Goal: Task Accomplishment & Management: Manage account settings

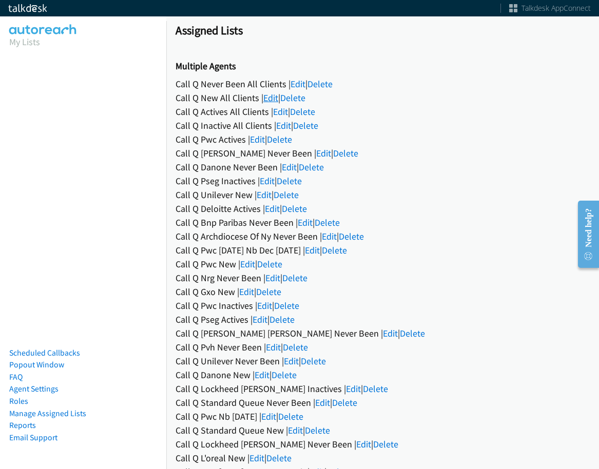
drag, startPoint x: 0, startPoint y: 0, endPoint x: 270, endPoint y: 99, distance: 287.8
click at [270, 99] on link "Edit" at bounding box center [270, 98] width 15 height 12
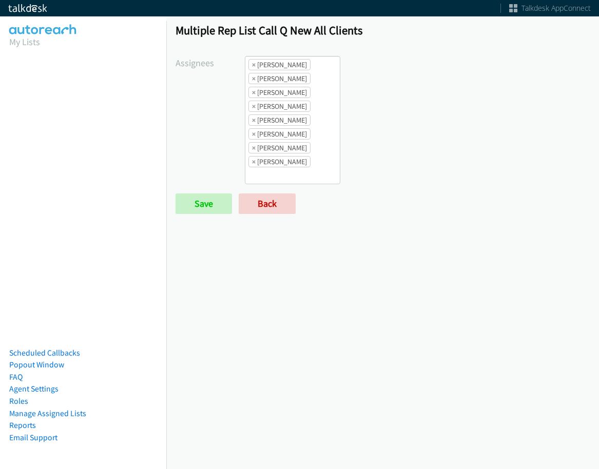
click at [308, 118] on ul "× Abigail Odhiambo × Alana Ruiz × Cathy Shahan × Jasmin Martinez × Jordan Stehl…" at bounding box center [292, 119] width 94 height 127
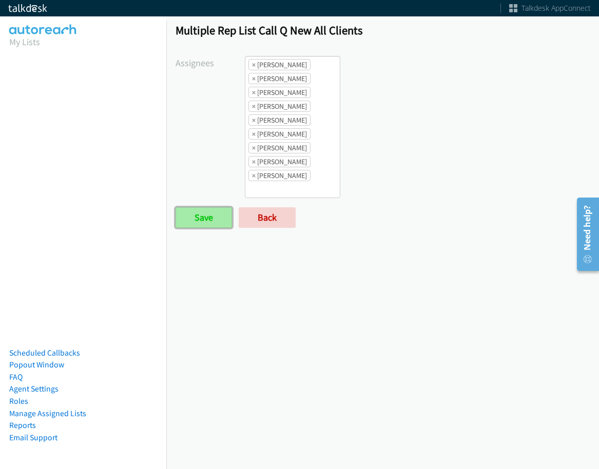
click at [197, 208] on input "Save" at bounding box center [203, 217] width 56 height 21
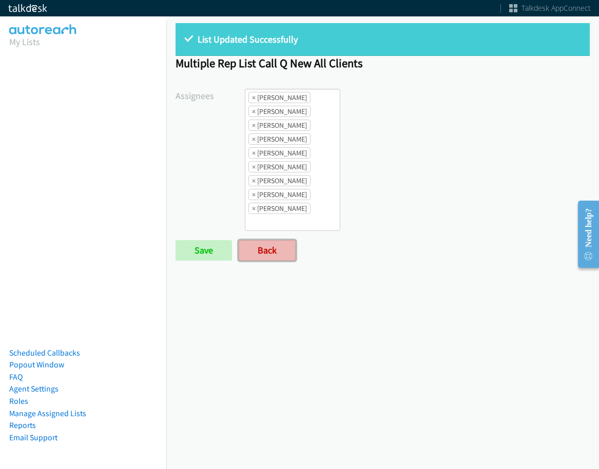
click at [263, 258] on link "Back" at bounding box center [267, 250] width 57 height 21
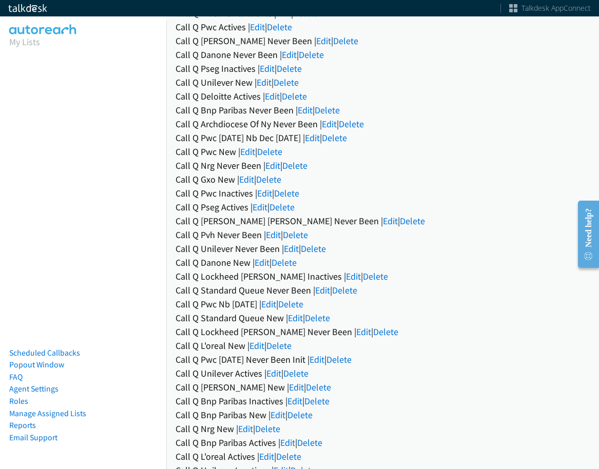
scroll to position [61, 0]
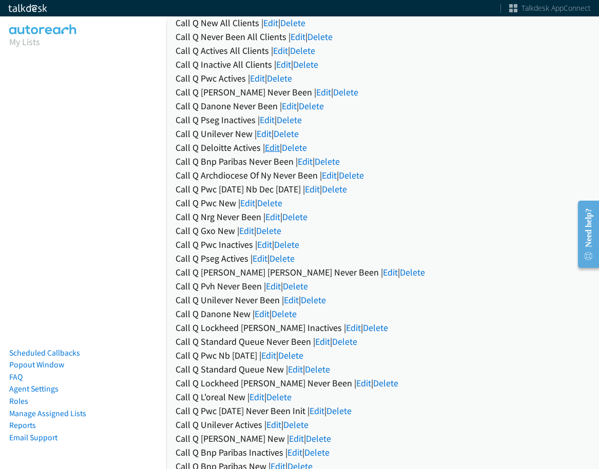
click at [267, 148] on link "Edit" at bounding box center [272, 148] width 15 height 12
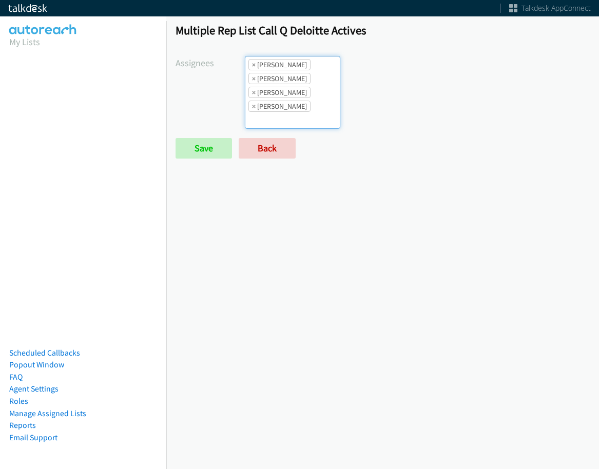
click at [250, 65] on li "× [PERSON_NAME]" at bounding box center [279, 64] width 62 height 11
click at [252, 65] on span "×" at bounding box center [254, 65] width 4 height 10
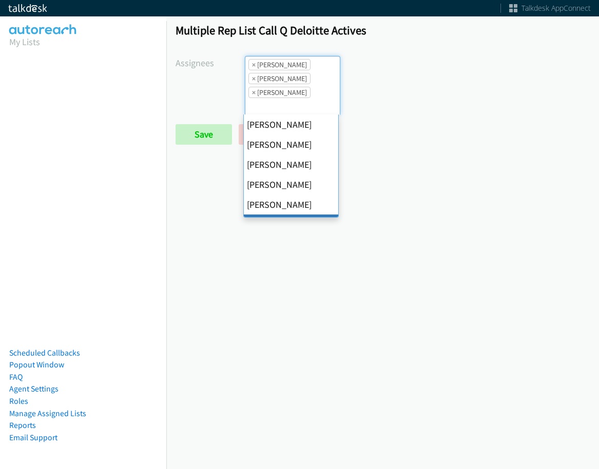
scroll to position [49, 0]
click at [252, 65] on span "×" at bounding box center [254, 65] width 4 height 10
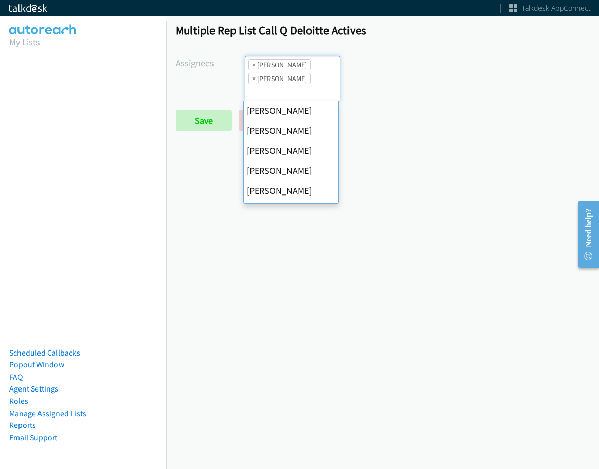
click at [252, 65] on span "×" at bounding box center [254, 65] width 4 height 10
select select "74240000-76d9-4cf3-9953-4c2484ee5015"
select select
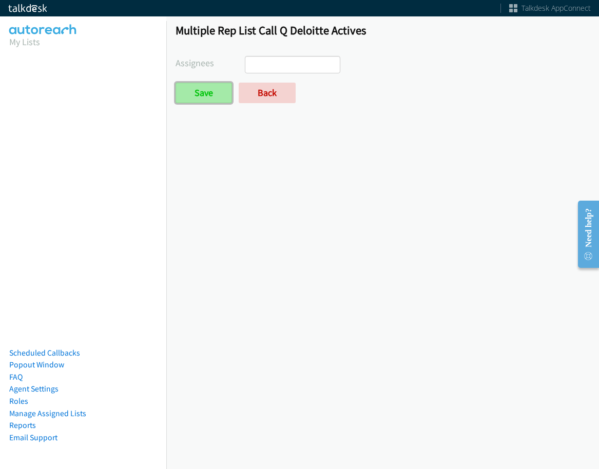
click at [230, 85] on input "Save" at bounding box center [203, 93] width 56 height 21
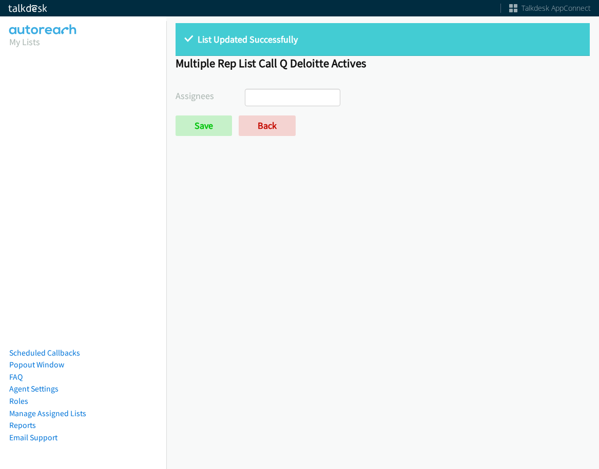
select select
click at [268, 126] on link "Back" at bounding box center [267, 125] width 57 height 21
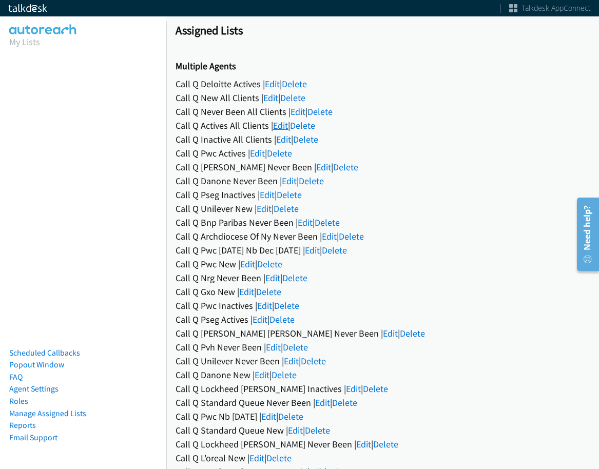
click at [278, 129] on link "Edit" at bounding box center [280, 126] width 15 height 12
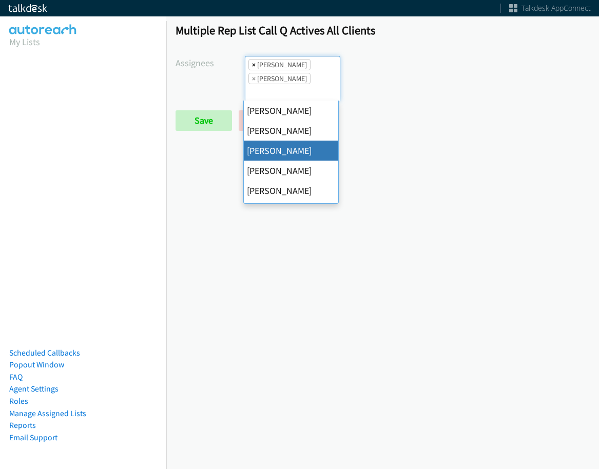
click at [252, 64] on span "×" at bounding box center [254, 65] width 4 height 10
select select "be9ce6ff-d490-4a7d-808b-73677b0698bf"
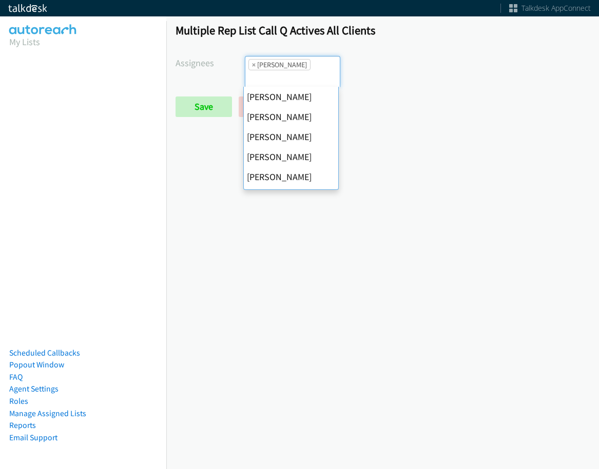
scroll to position [140, 0]
click at [252, 64] on span "×" at bounding box center [254, 65] width 4 height 10
select select
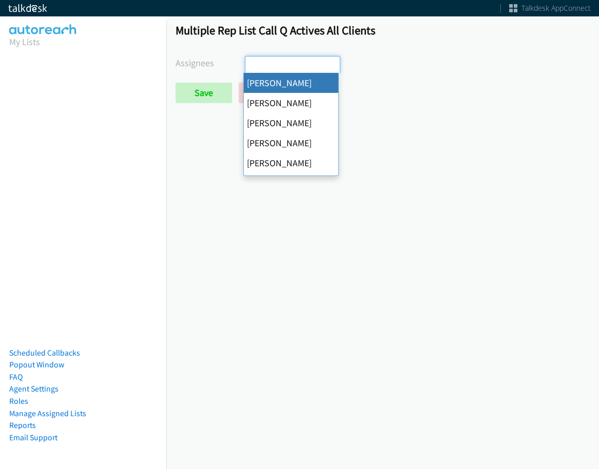
click at [189, 107] on div "Multiple Rep List Call Q Actives All Clients Assignees Abigail Odhiambo Alana R…" at bounding box center [382, 68] width 433 height 108
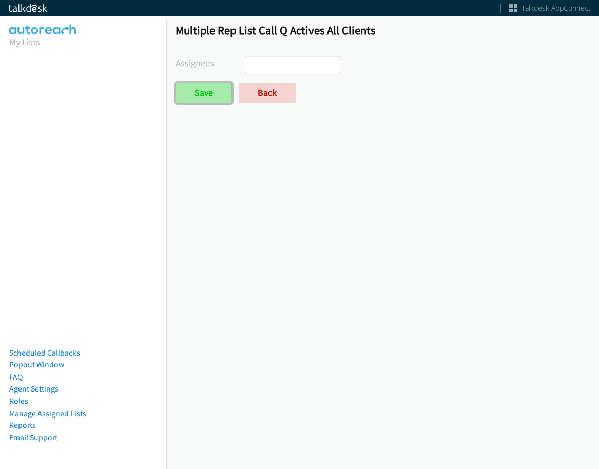
click at [206, 91] on input "Save" at bounding box center [203, 93] width 56 height 21
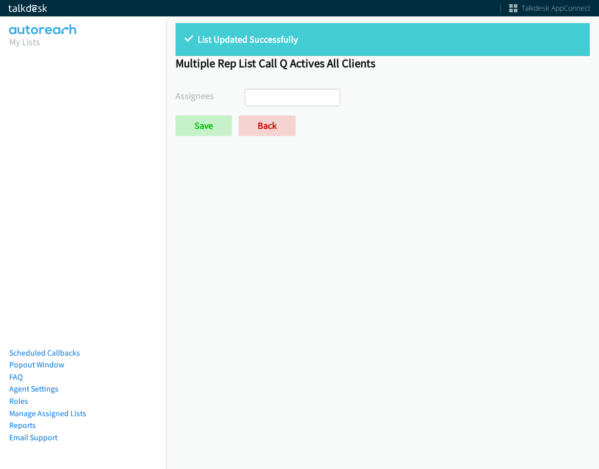
select select
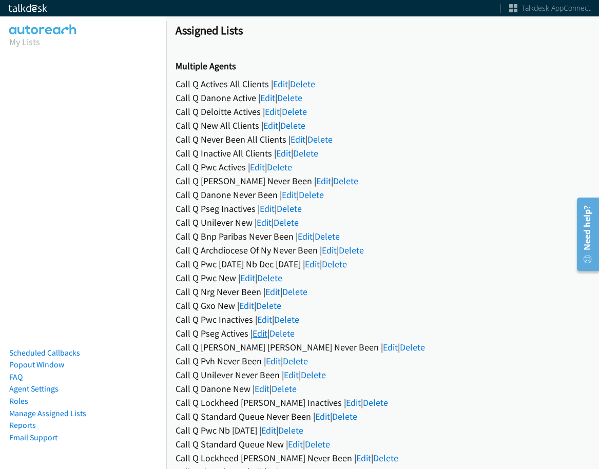
click at [260, 334] on link "Edit" at bounding box center [259, 333] width 15 height 12
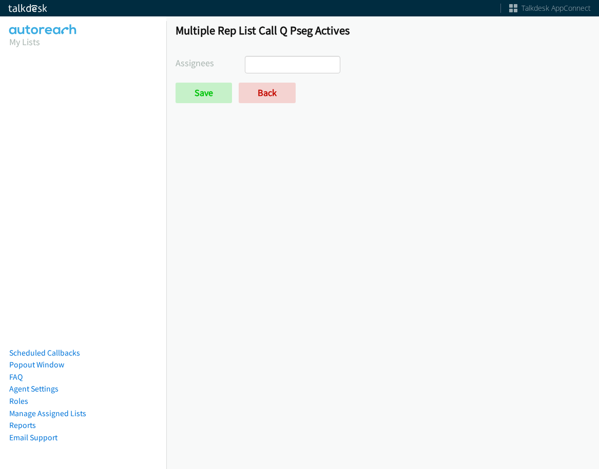
click at [273, 56] on span at bounding box center [292, 64] width 95 height 17
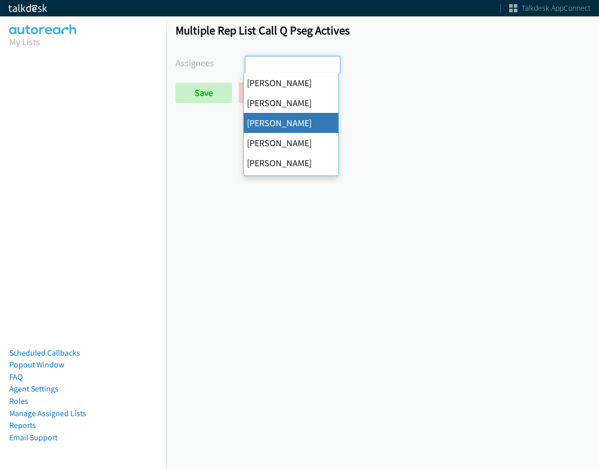
select select "84c3941c-c535-4956-b4f5-53705212fffd"
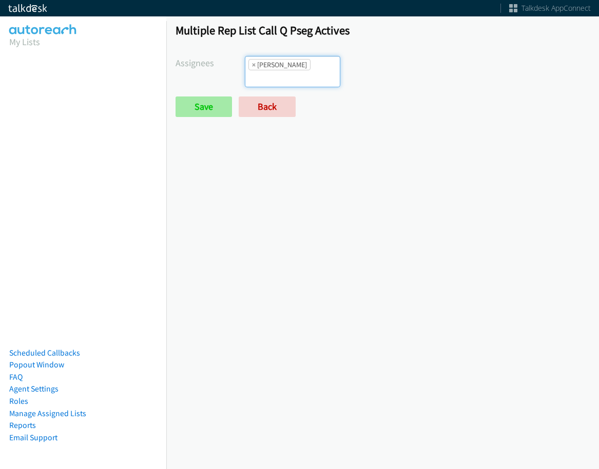
scroll to position [25, 0]
click at [211, 96] on input "Save" at bounding box center [203, 106] width 56 height 21
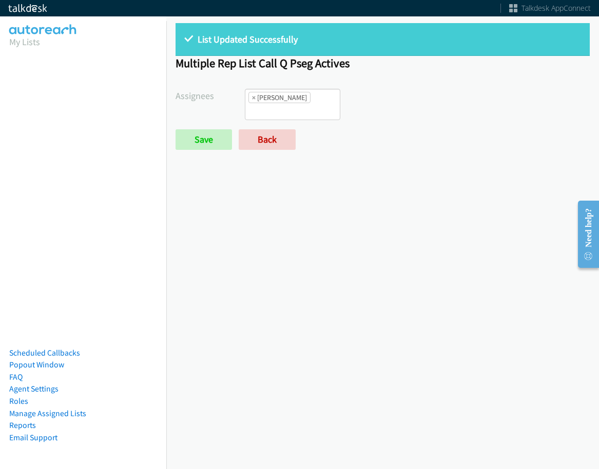
click at [252, 96] on span "×" at bounding box center [254, 97] width 4 height 10
select select
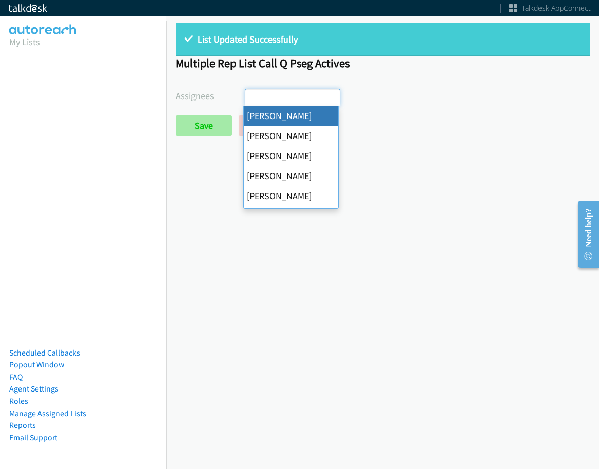
scroll to position [25, 0]
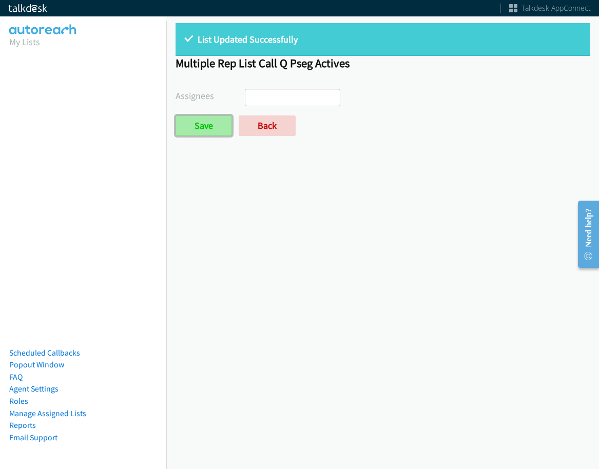
click at [209, 119] on input "Save" at bounding box center [203, 125] width 56 height 21
select select
click at [247, 143] on div "List Updated Successfully Multiple Rep List Call Q Pseg Actives Assignees [PERS…" at bounding box center [382, 84] width 433 height 141
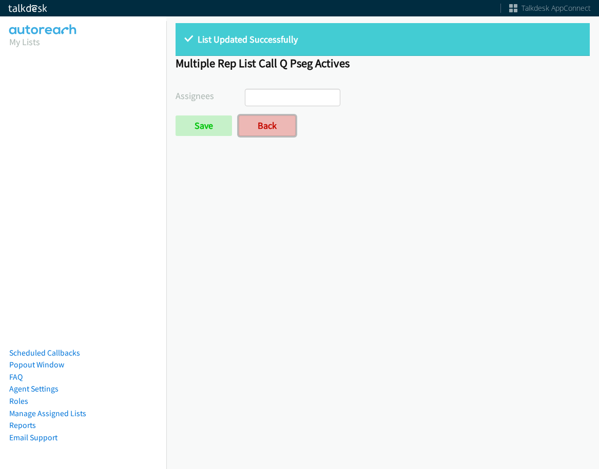
click at [260, 129] on link "Back" at bounding box center [267, 125] width 57 height 21
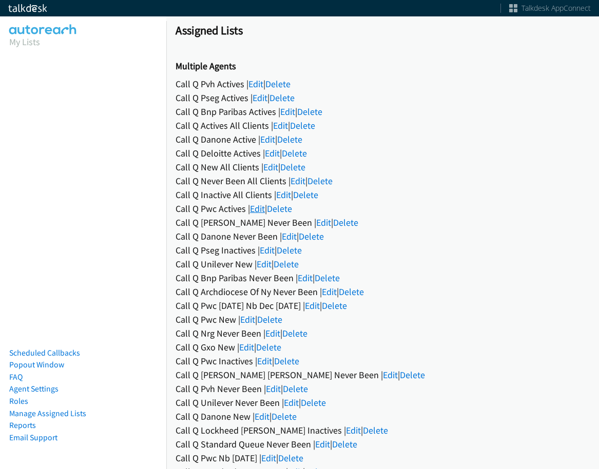
click at [258, 207] on link "Edit" at bounding box center [257, 209] width 15 height 12
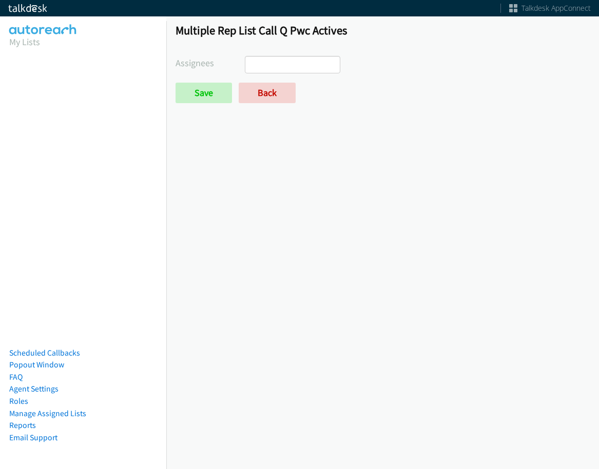
click at [301, 54] on div "Multiple Rep List Call Q Pwc Actives Assignees [PERSON_NAME] [PERSON_NAME] [PER…" at bounding box center [382, 68] width 433 height 108
click at [294, 69] on ul at bounding box center [292, 64] width 94 height 16
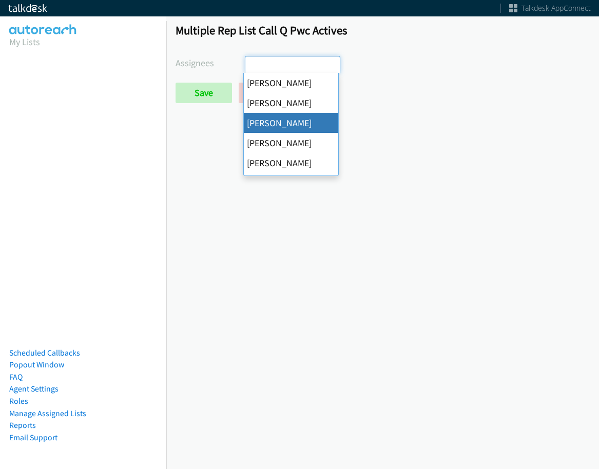
select select "84c3941c-c535-4956-b4f5-53705212fffd"
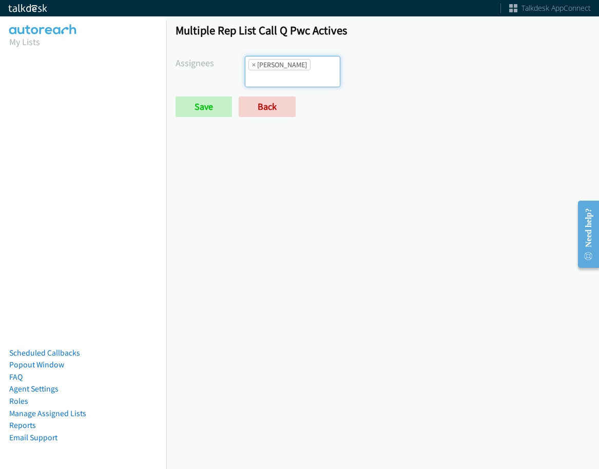
scroll to position [25, 0]
click at [201, 104] on div "Multiple Rep List Call Q Pwc Actives Assignees [PERSON_NAME] [PERSON_NAME] [PER…" at bounding box center [382, 75] width 433 height 122
click at [200, 98] on input "Save" at bounding box center [203, 106] width 56 height 21
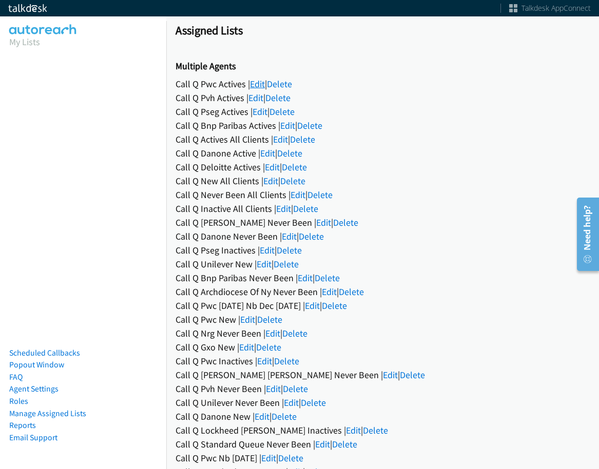
click at [260, 82] on link "Edit" at bounding box center [257, 84] width 15 height 12
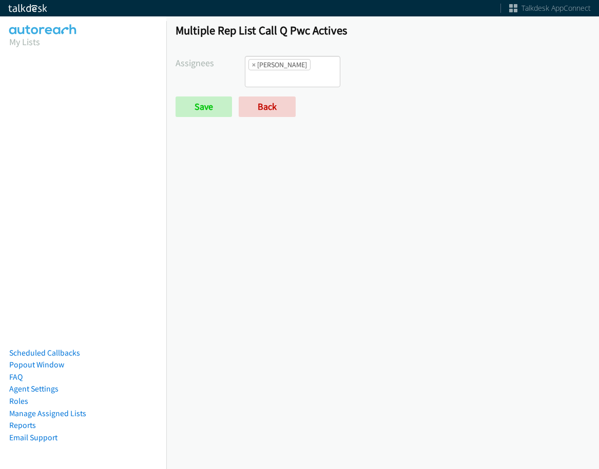
click at [254, 63] on li "× Amber Ramos" at bounding box center [279, 64] width 62 height 11
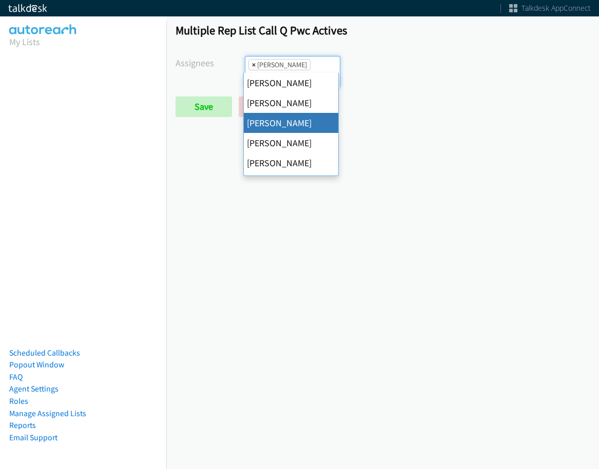
click at [252, 63] on span "×" at bounding box center [254, 65] width 4 height 10
select select
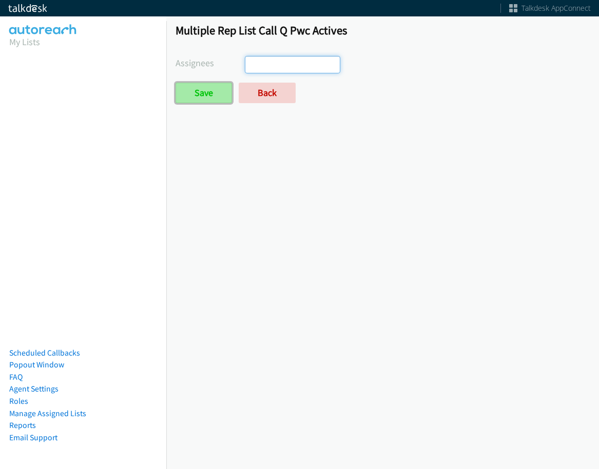
click at [192, 88] on input "Save" at bounding box center [203, 93] width 56 height 21
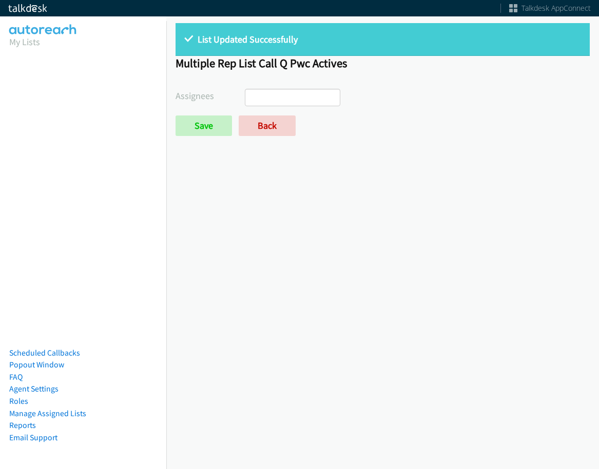
select select
click at [274, 118] on link "Back" at bounding box center [267, 125] width 57 height 21
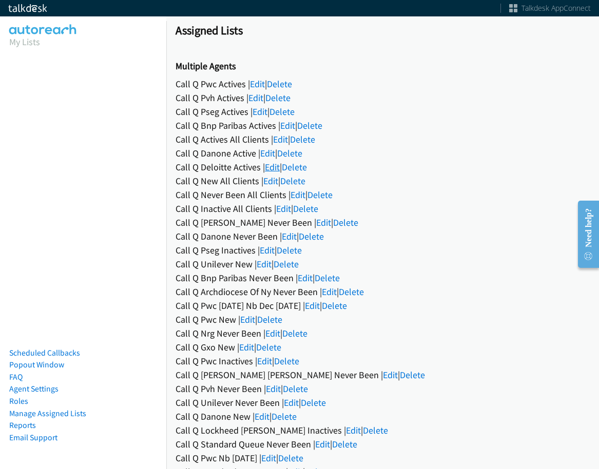
click at [268, 164] on link "Edit" at bounding box center [272, 167] width 15 height 12
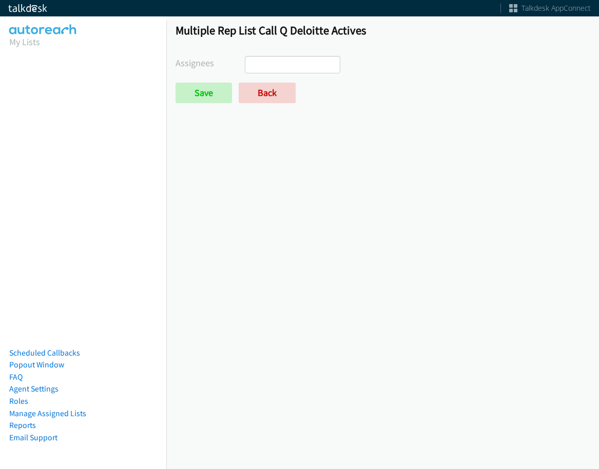
click at [281, 64] on ul at bounding box center [292, 64] width 94 height 16
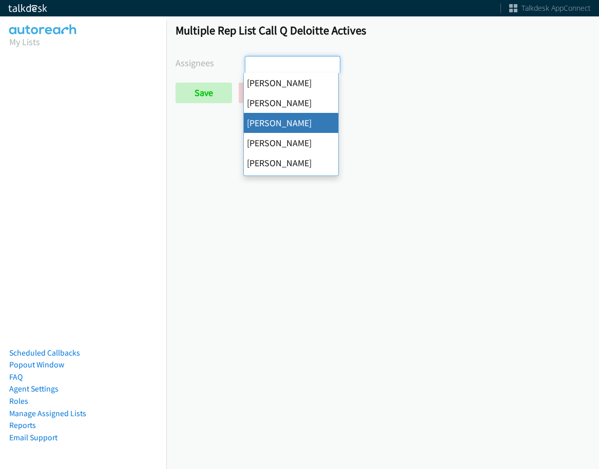
select select "84c3941c-c535-4956-b4f5-53705212fffd"
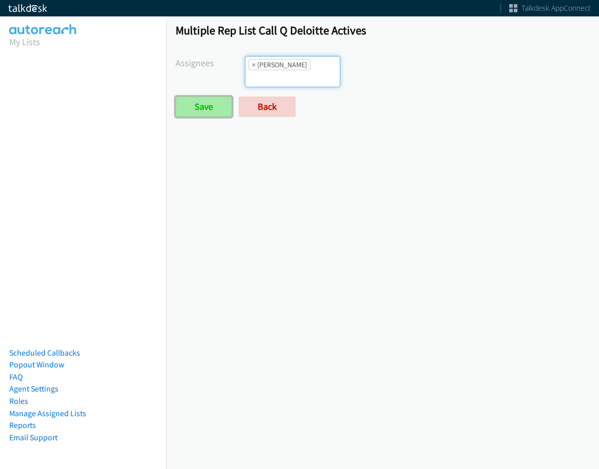
click at [218, 96] on input "Save" at bounding box center [203, 106] width 56 height 21
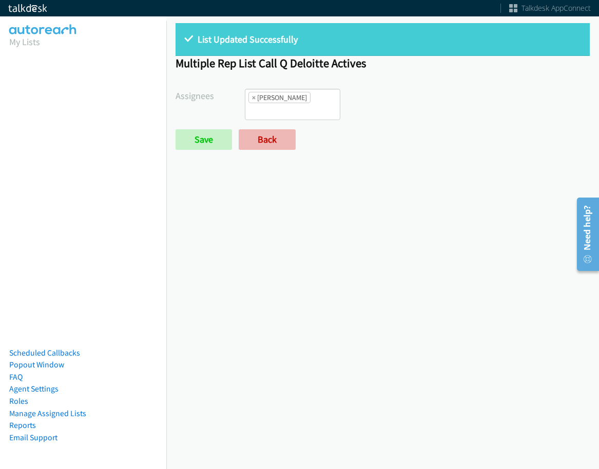
drag, startPoint x: 301, startPoint y: 131, endPoint x: 285, endPoint y: 129, distance: 16.0
click at [299, 130] on div "Save Back" at bounding box center [313, 139] width 276 height 21
click at [285, 129] on link "Back" at bounding box center [267, 139] width 57 height 21
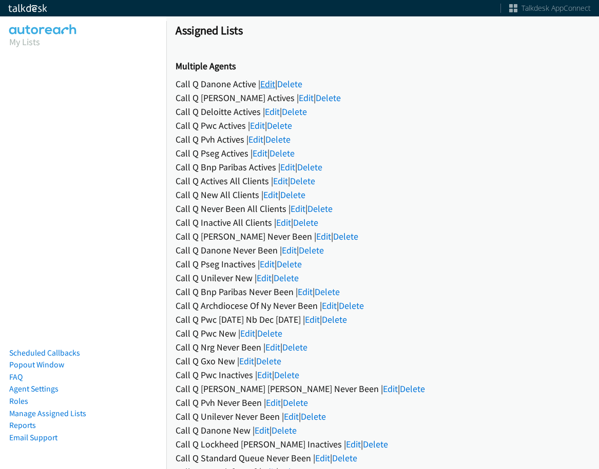
click at [263, 88] on link "Edit" at bounding box center [267, 84] width 15 height 12
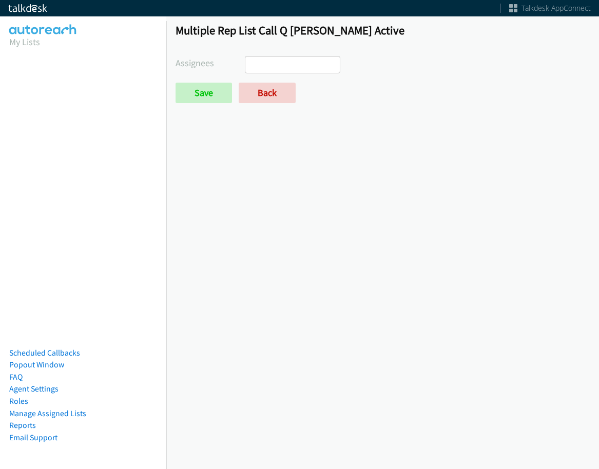
select select
click at [270, 92] on link "Back" at bounding box center [267, 93] width 57 height 21
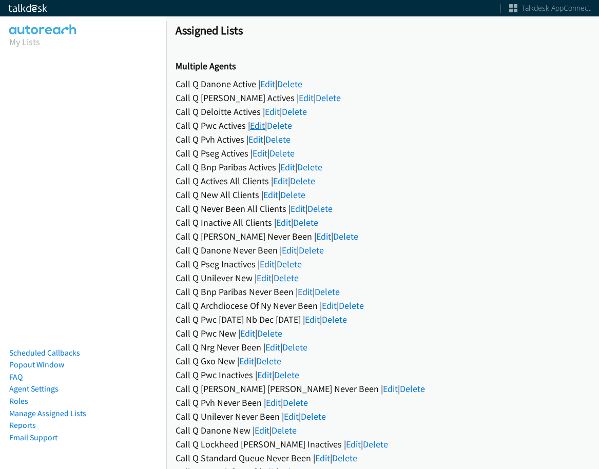
click at [258, 123] on link "Edit" at bounding box center [257, 126] width 15 height 12
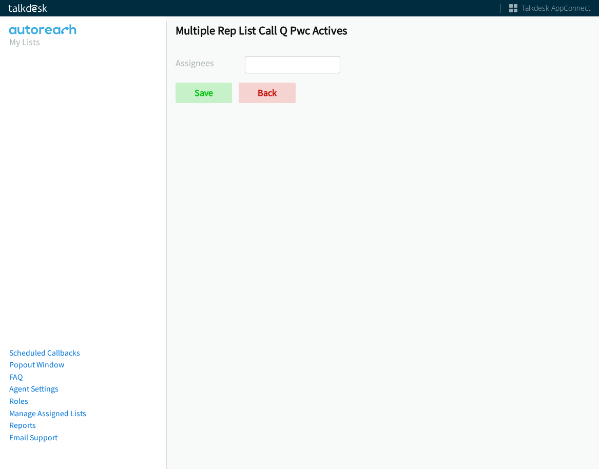
select select
click at [259, 100] on link "Back" at bounding box center [267, 93] width 57 height 21
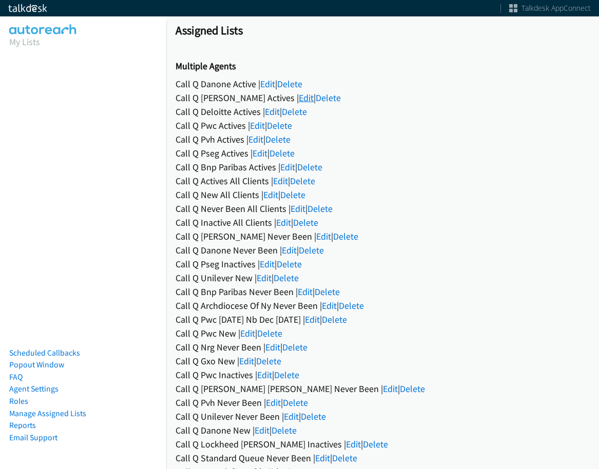
click at [299, 99] on link "Edit" at bounding box center [306, 98] width 15 height 12
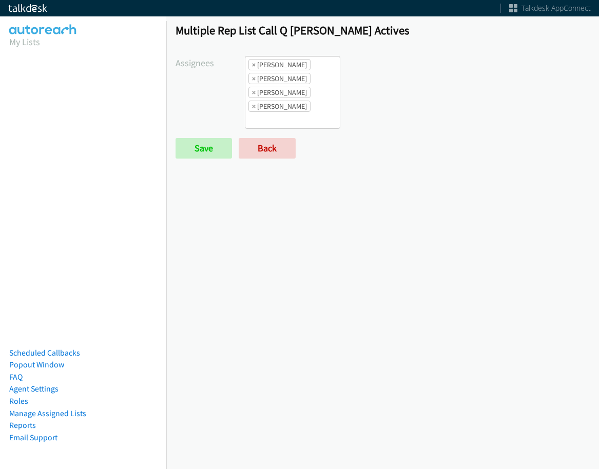
click at [270, 134] on form "Assignees [PERSON_NAME] [PERSON_NAME] [PERSON_NAME] [PERSON_NAME] [PERSON_NAME]…" at bounding box center [382, 107] width 414 height 103
click at [264, 143] on link "Back" at bounding box center [267, 148] width 57 height 21
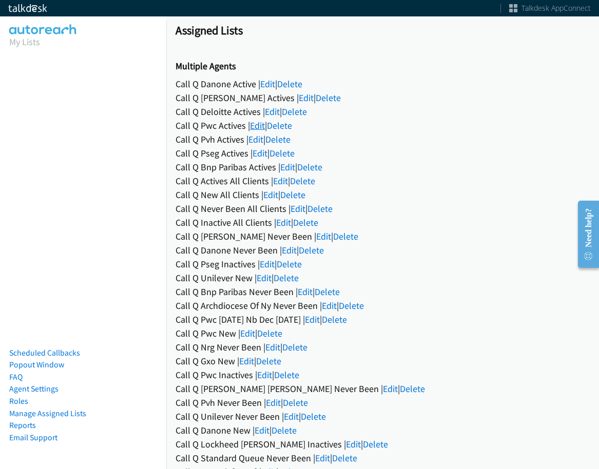
click at [261, 130] on link "Edit" at bounding box center [257, 126] width 15 height 12
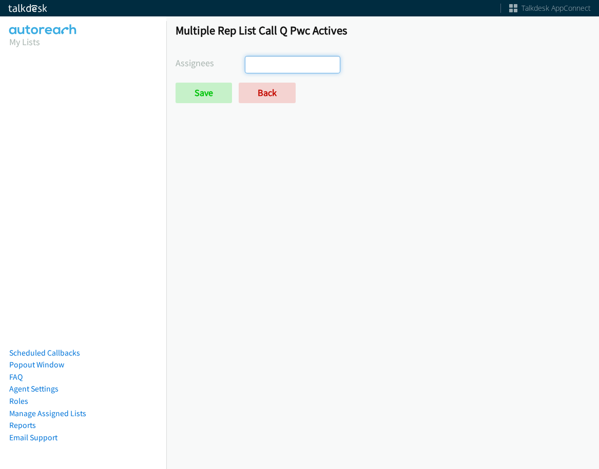
click at [320, 69] on ul at bounding box center [292, 64] width 94 height 16
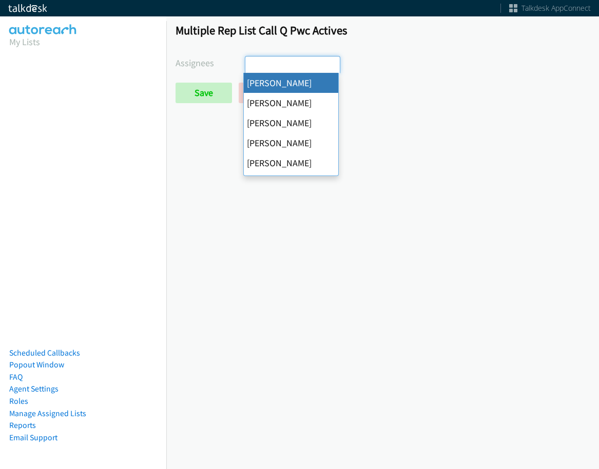
select select "cb11e729-9a1d-44de-9b38-0f5a50c7e01c"
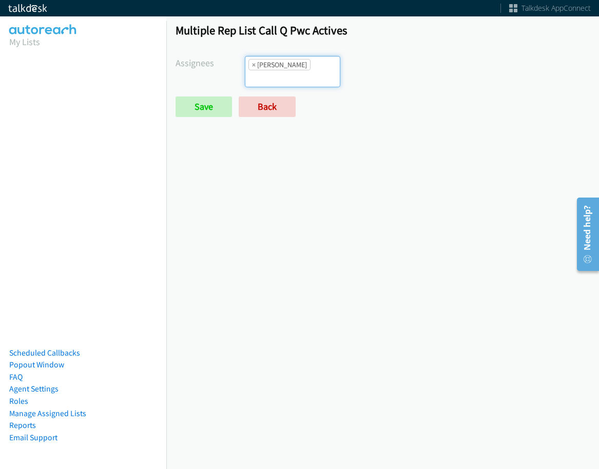
click at [304, 72] on ul "× Abigail Odhiambo" at bounding box center [292, 71] width 94 height 30
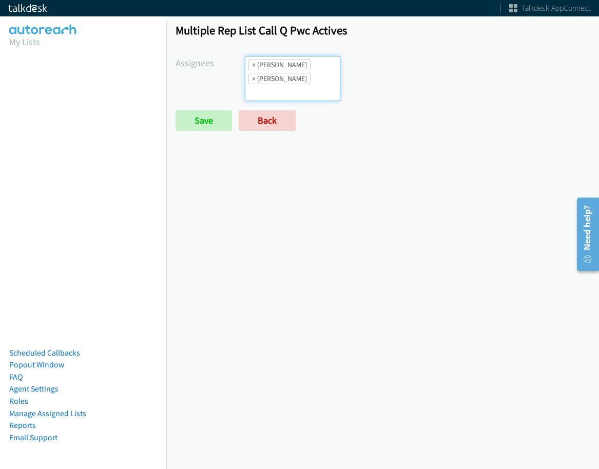
click at [303, 69] on li "× Abigail Odhiambo" at bounding box center [279, 64] width 62 height 11
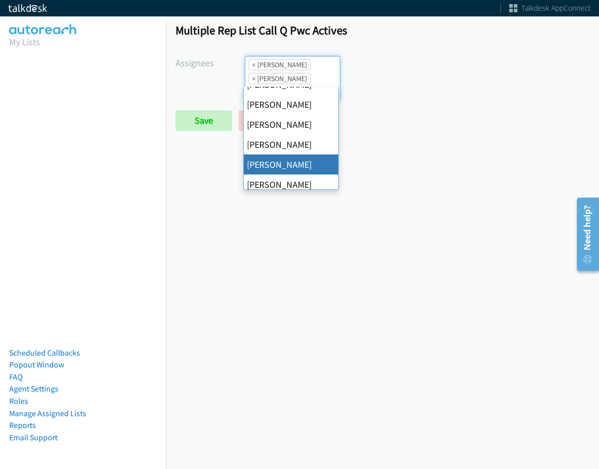
scroll to position [198, 0]
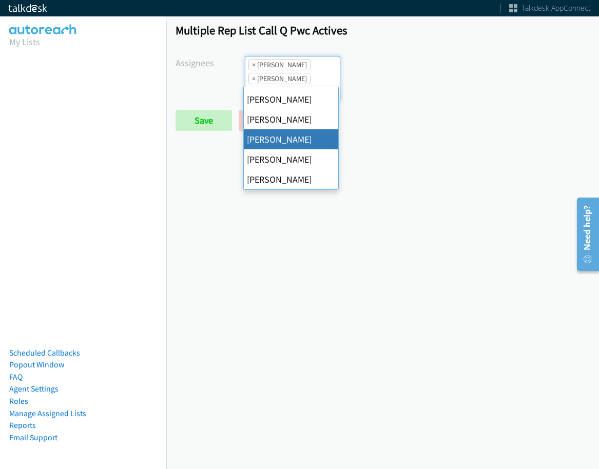
drag, startPoint x: 298, startPoint y: 143, endPoint x: 298, endPoint y: 124, distance: 18.5
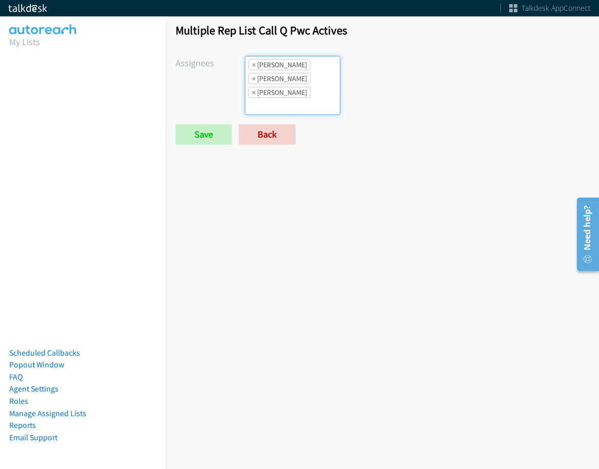
click at [302, 90] on li "× Rodnika Murphy" at bounding box center [279, 92] width 62 height 11
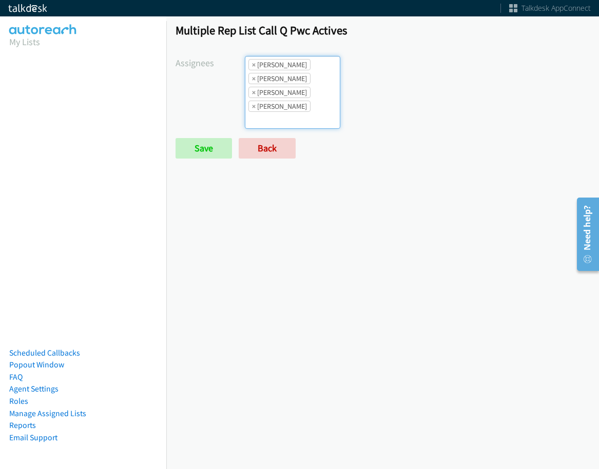
click at [312, 95] on ul "× Abigail Odhiambo × Cathy Shahan × Rodnika Murphy × Tatiana Medina" at bounding box center [292, 92] width 94 height 72
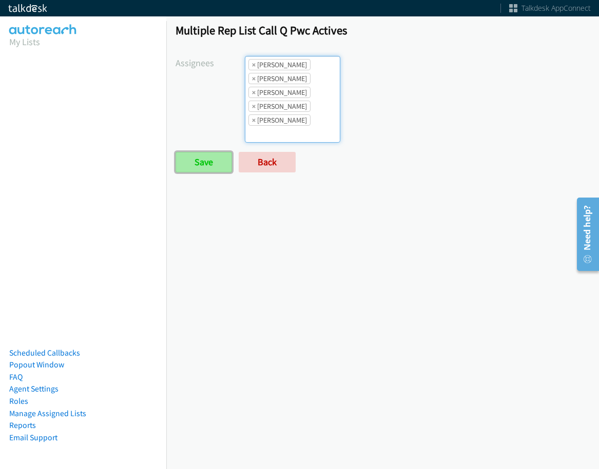
click at [209, 169] on input "Save" at bounding box center [203, 162] width 56 height 21
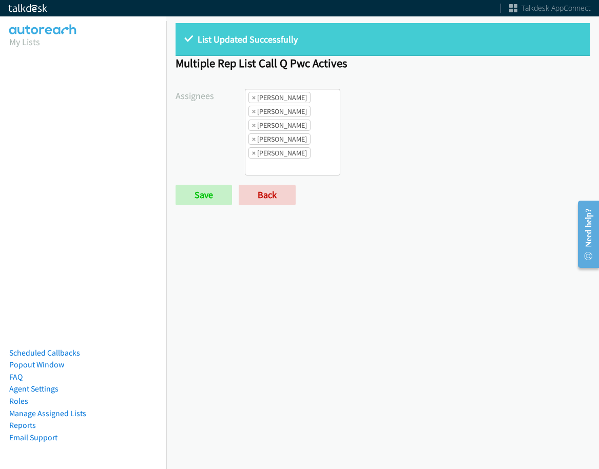
drag, startPoint x: 423, startPoint y: 129, endPoint x: 386, endPoint y: 73, distance: 67.7
click at [423, 129] on div "Abigail Odhiambo Alana Ruiz Amber Ramos Cathy Shahan Charles Ross Daquaya Johns…" at bounding box center [417, 132] width 345 height 87
click at [252, 97] on span "×" at bounding box center [254, 97] width 4 height 10
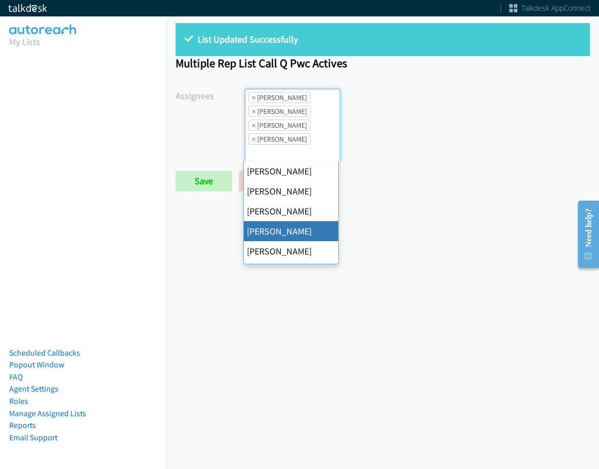
click at [252, 97] on span "×" at bounding box center [254, 97] width 4 height 10
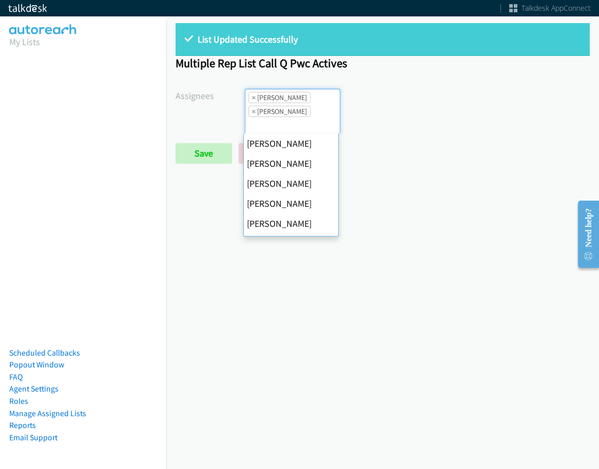
click at [252, 97] on span "×" at bounding box center [254, 97] width 4 height 10
select select "fd8c5d46-30db-44cb-8f0d-00da318b790a"
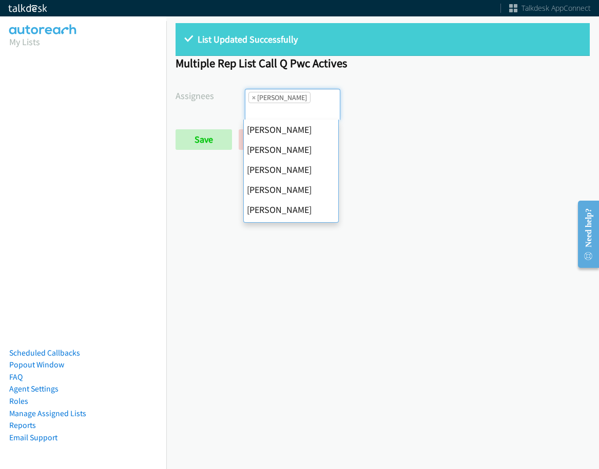
click at [252, 97] on span "×" at bounding box center [254, 97] width 4 height 10
select select
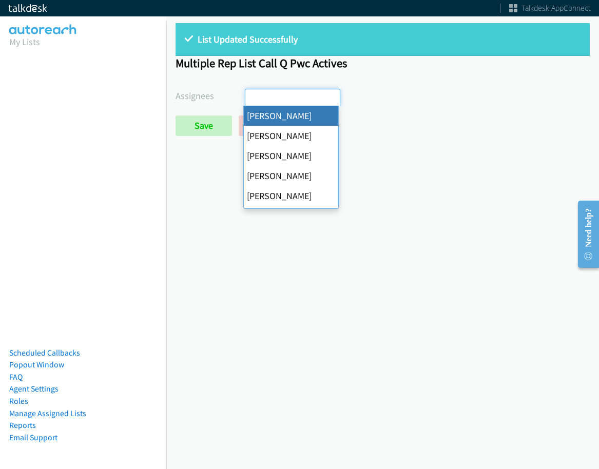
click at [251, 97] on input "search" at bounding box center [263, 97] width 36 height 16
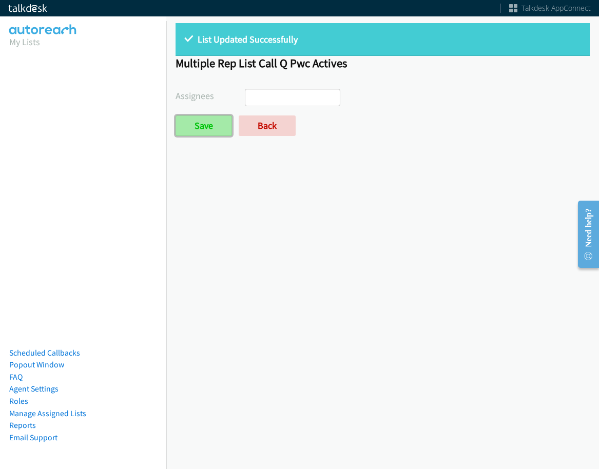
click at [213, 121] on input "Save" at bounding box center [203, 125] width 56 height 21
select select
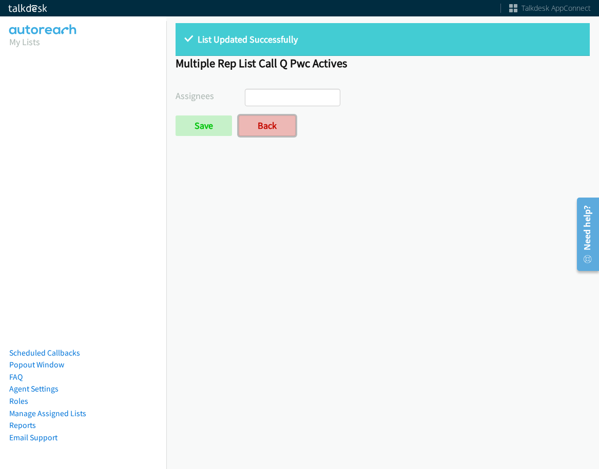
click at [260, 124] on link "Back" at bounding box center [267, 125] width 57 height 21
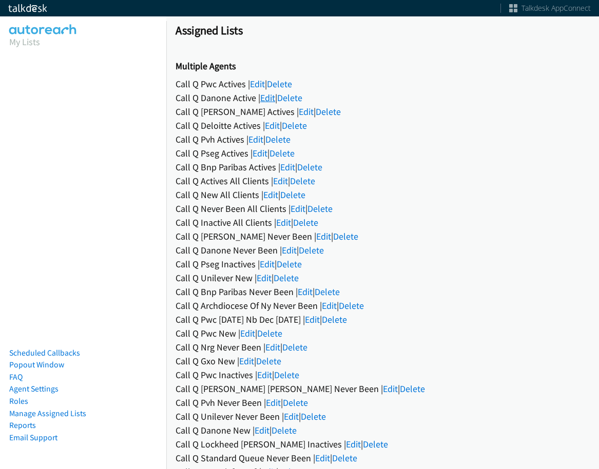
click at [271, 102] on link "Edit" at bounding box center [267, 98] width 15 height 12
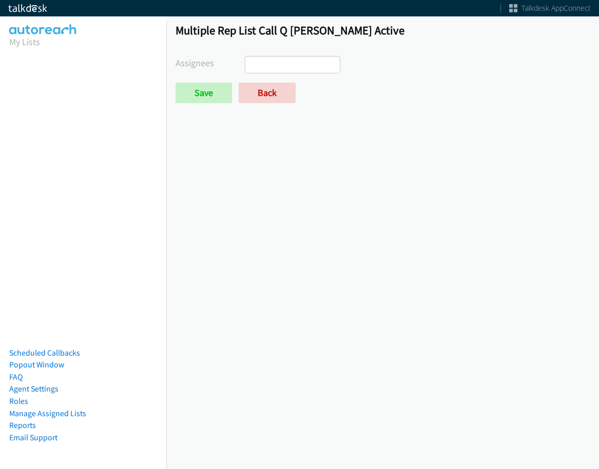
select select
click at [263, 88] on link "Back" at bounding box center [267, 93] width 57 height 21
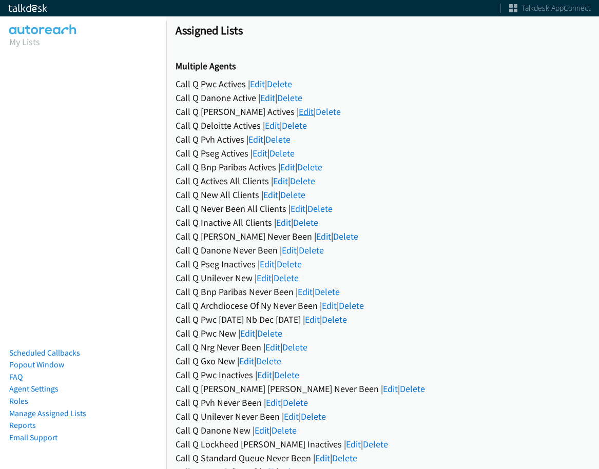
click at [299, 109] on link "Edit" at bounding box center [306, 112] width 15 height 12
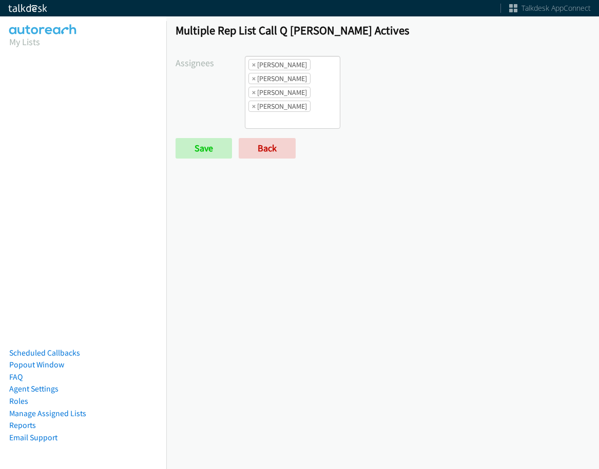
click at [266, 87] on li "× Jasmin Martinez" at bounding box center [279, 92] width 62 height 11
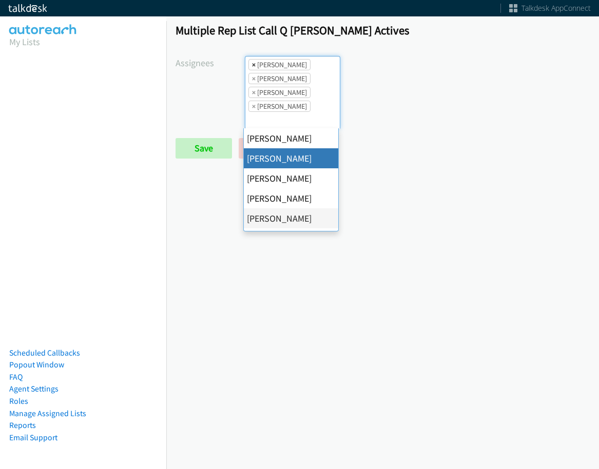
click at [252, 65] on span "×" at bounding box center [254, 65] width 4 height 10
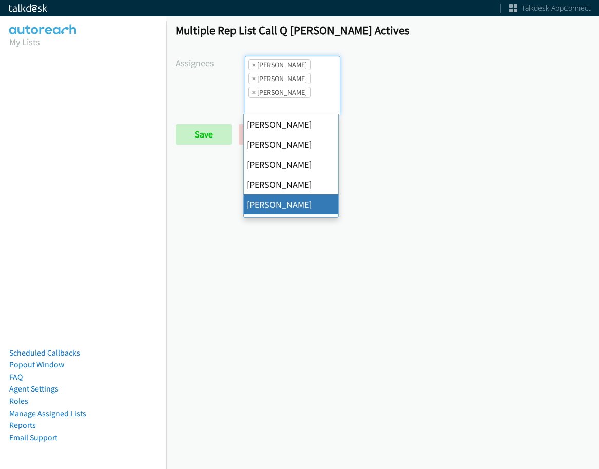
scroll to position [12, 0]
click at [252, 65] on span "×" at bounding box center [254, 65] width 4 height 10
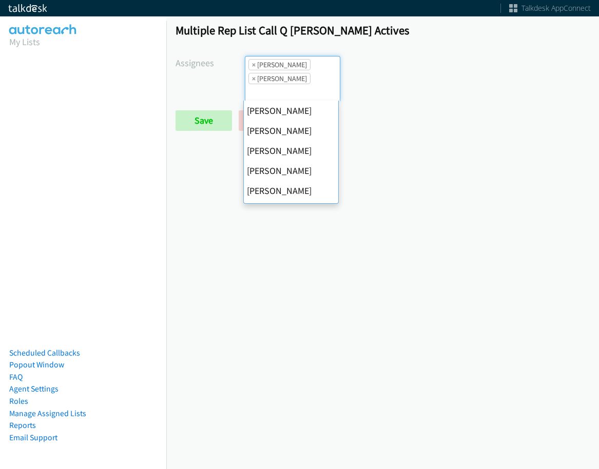
scroll to position [140, 0]
click at [252, 65] on span "×" at bounding box center [254, 65] width 4 height 10
select select "74240000-76d9-4cf3-9953-4c2484ee5015"
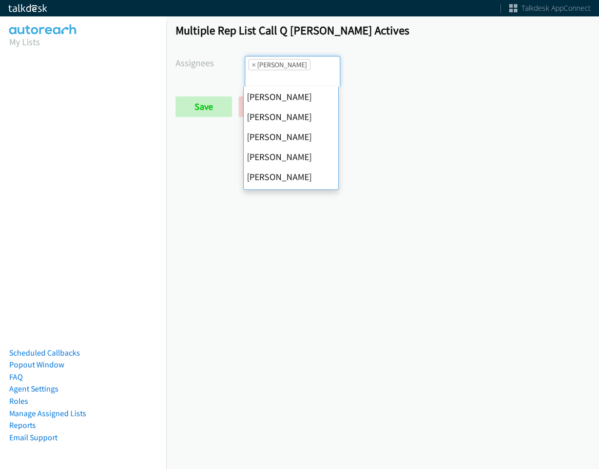
scroll to position [160, 0]
click at [252, 65] on span "×" at bounding box center [254, 65] width 4 height 10
select select
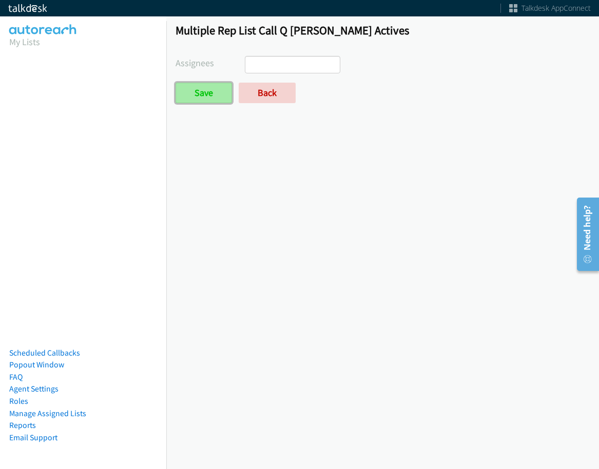
click at [197, 100] on input "Save" at bounding box center [203, 93] width 56 height 21
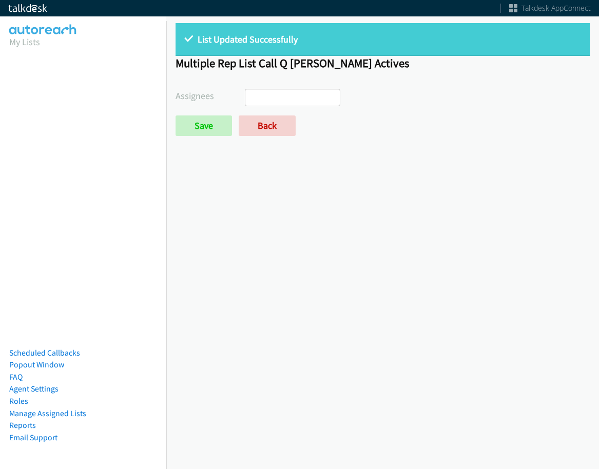
select select
click at [262, 114] on form "Assignees [PERSON_NAME] [PERSON_NAME] [PERSON_NAME] [PERSON_NAME] [PERSON_NAME]…" at bounding box center [382, 112] width 414 height 47
click at [262, 123] on link "Back" at bounding box center [267, 125] width 57 height 21
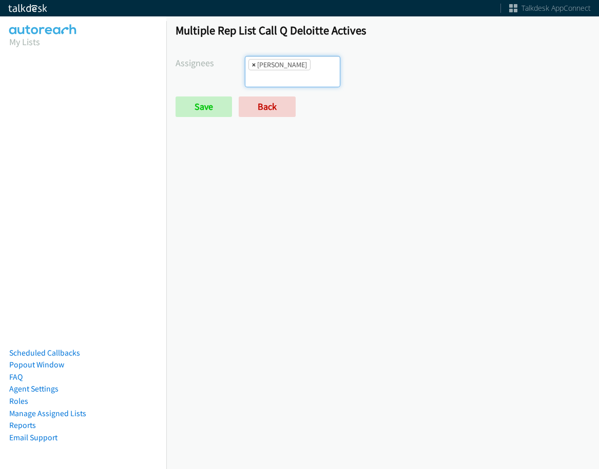
click at [252, 69] on span "×" at bounding box center [254, 65] width 4 height 10
select select
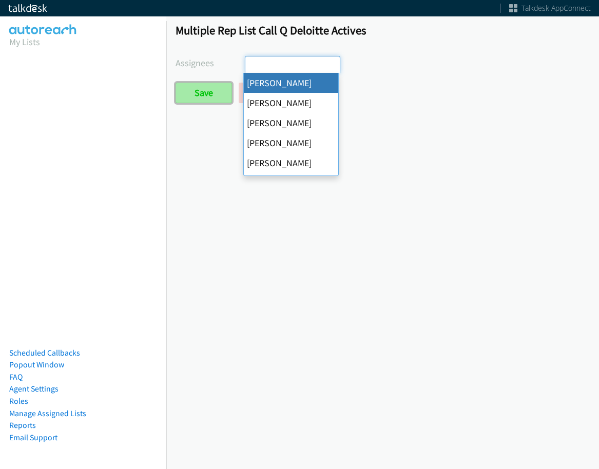
click at [200, 87] on input "Save" at bounding box center [203, 93] width 56 height 21
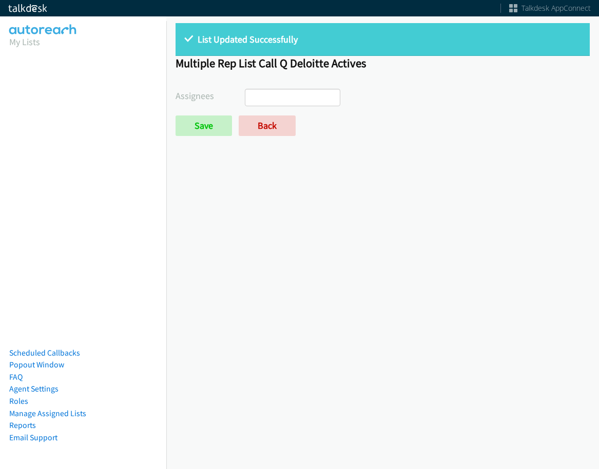
select select
click at [249, 127] on link "Back" at bounding box center [267, 125] width 57 height 21
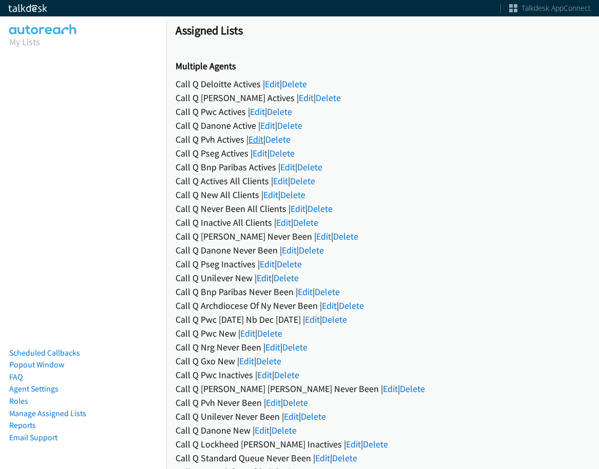
click at [256, 139] on link "Edit" at bounding box center [255, 139] width 15 height 12
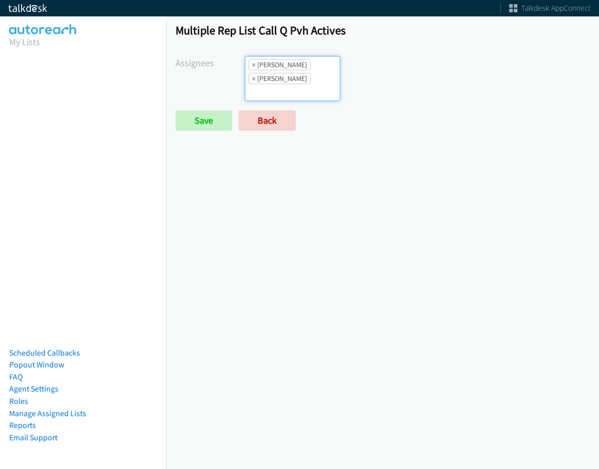
click at [250, 64] on li "× Abigail Odhiambo" at bounding box center [279, 64] width 62 height 11
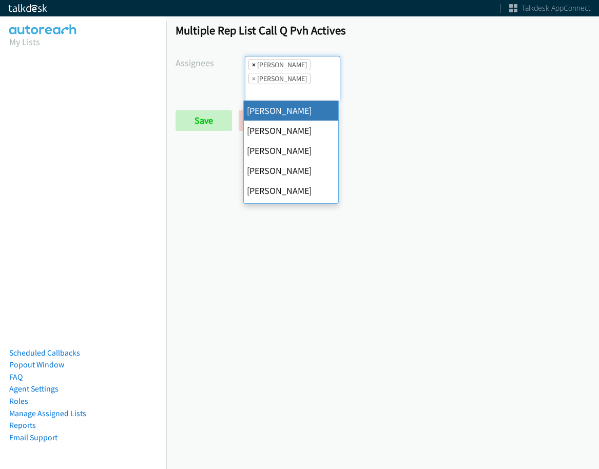
click at [252, 66] on span "×" at bounding box center [254, 65] width 4 height 10
select select "342df737-67c3-4ba0-b24a-dddbcb1c4b65"
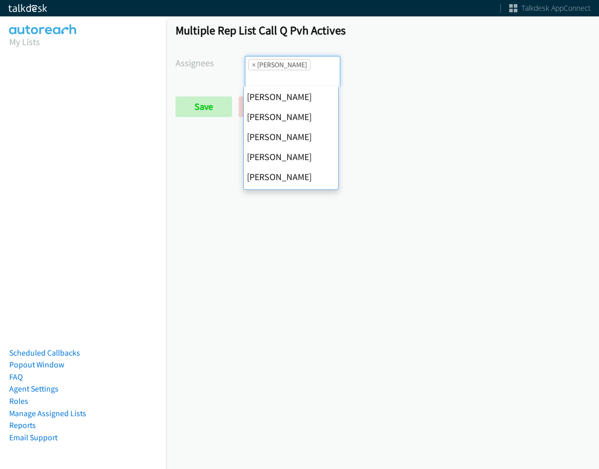
click at [252, 66] on span "×" at bounding box center [254, 65] width 4 height 10
select select
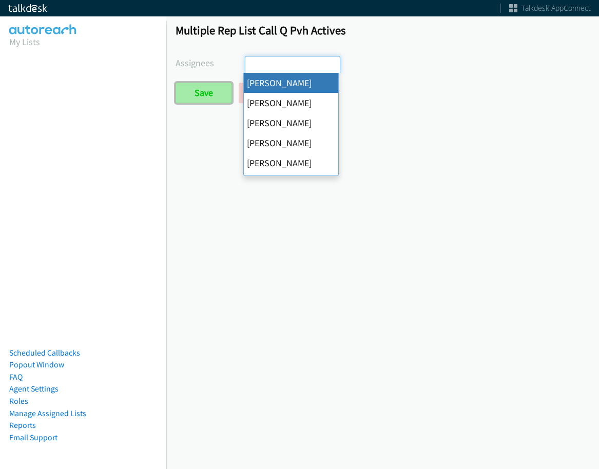
click at [204, 99] on input "Save" at bounding box center [203, 93] width 56 height 21
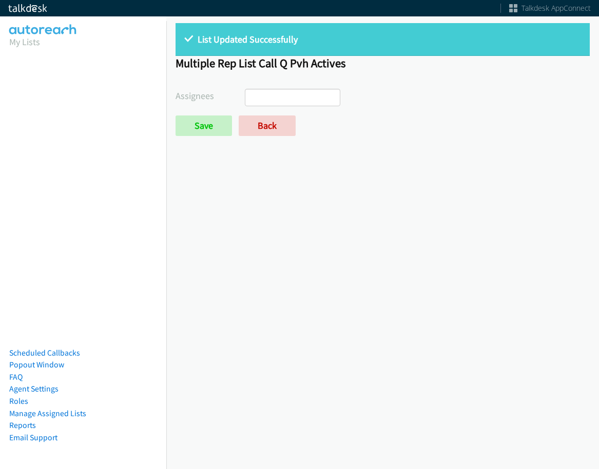
select select
click at [271, 136] on link "Back" at bounding box center [267, 125] width 57 height 21
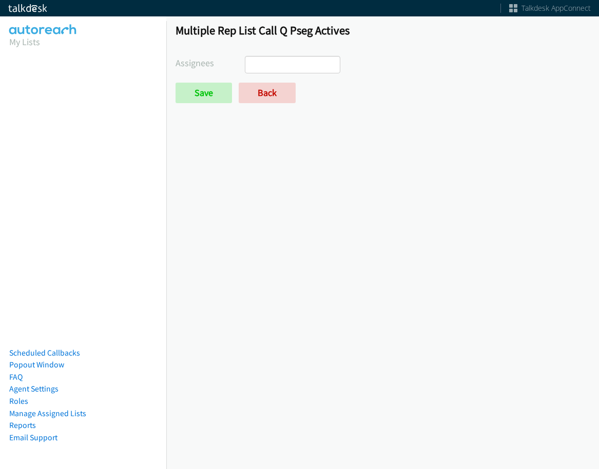
select select
click at [262, 89] on link "Back" at bounding box center [267, 93] width 57 height 21
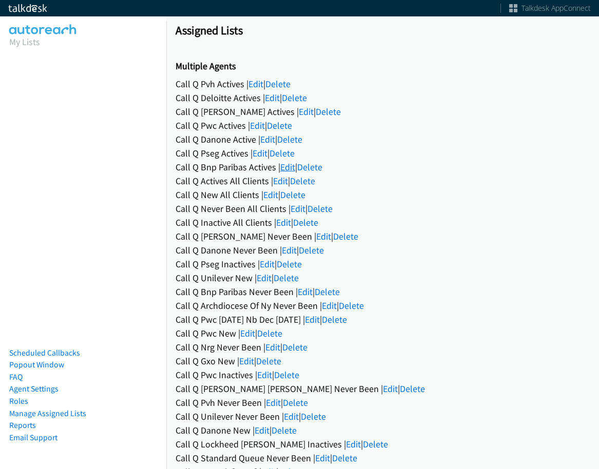
click at [289, 164] on link "Edit" at bounding box center [287, 167] width 15 height 12
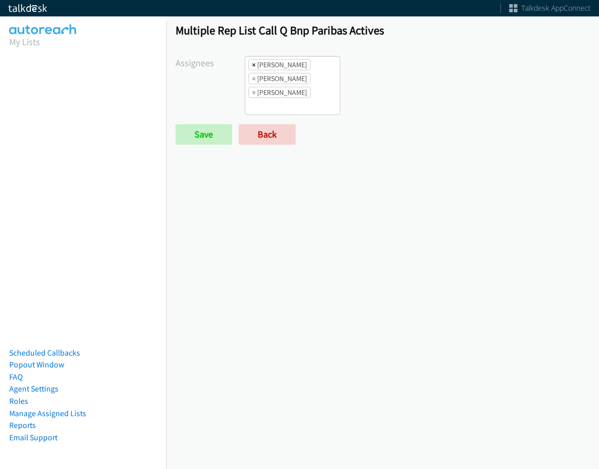
click at [252, 63] on span "×" at bounding box center [254, 65] width 4 height 10
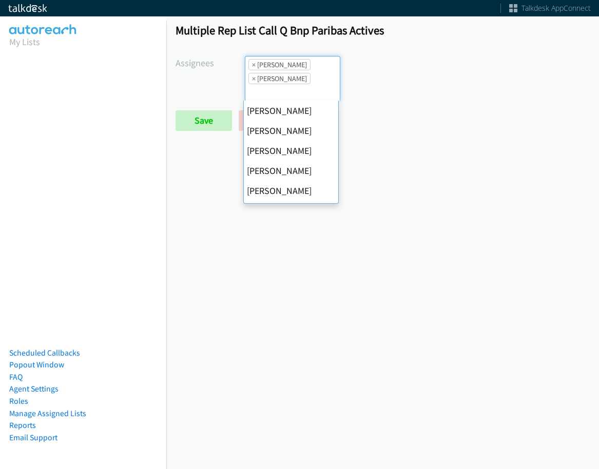
scroll to position [198, 0]
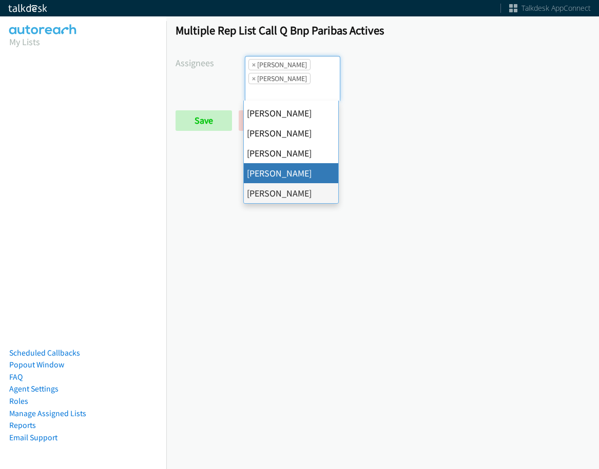
click at [252, 63] on span "×" at bounding box center [254, 65] width 4 height 10
select select "fd8c5d46-30db-44cb-8f0d-00da318b790a"
select select
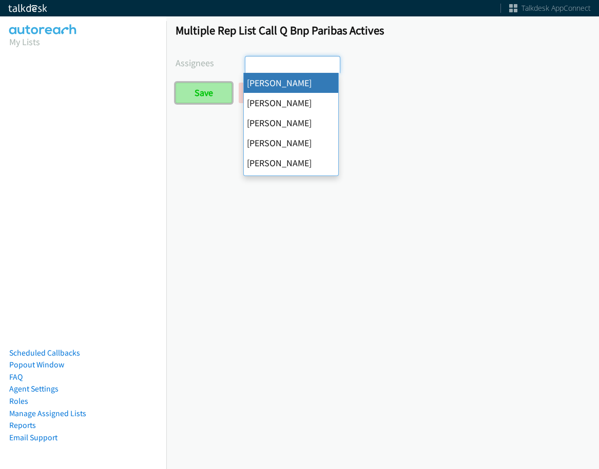
click at [219, 91] on input "Save" at bounding box center [203, 93] width 56 height 21
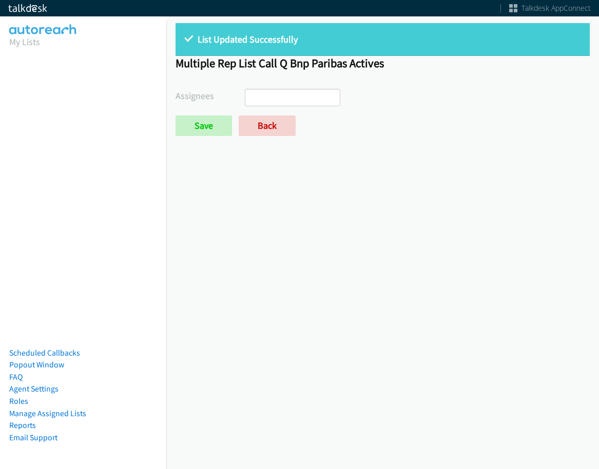
select select
click at [271, 132] on link "Back" at bounding box center [267, 125] width 57 height 21
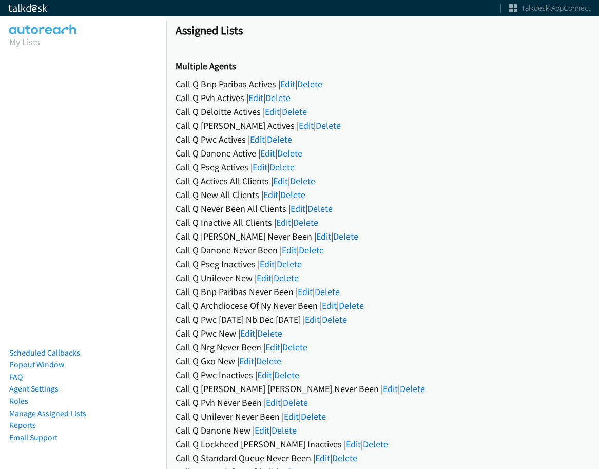
click at [281, 185] on link "Edit" at bounding box center [280, 181] width 15 height 12
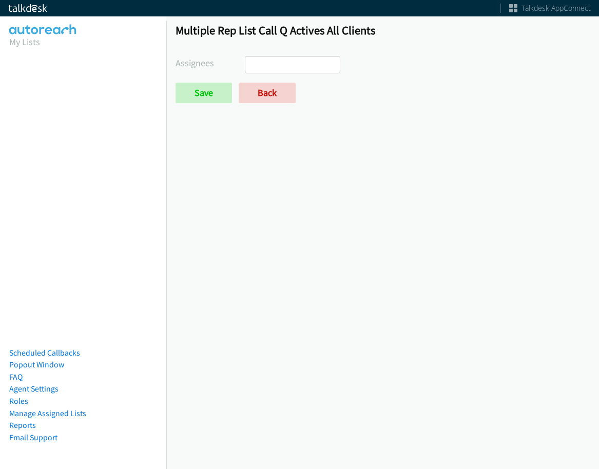
select select
click at [277, 84] on link "Back" at bounding box center [267, 93] width 57 height 21
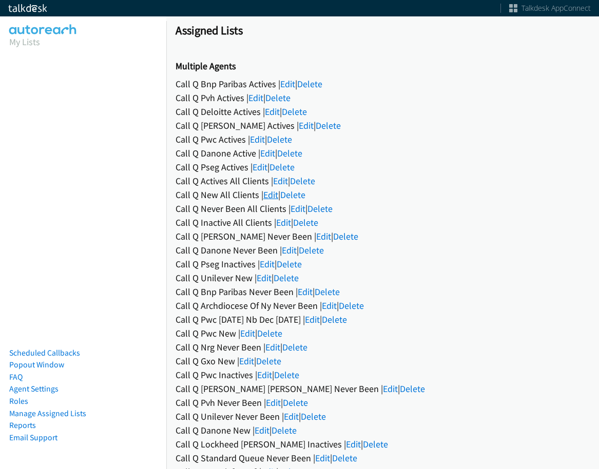
click at [275, 195] on link "Edit" at bounding box center [270, 195] width 15 height 12
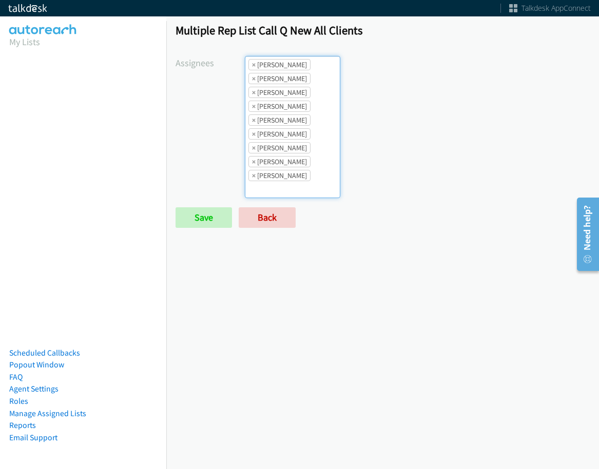
click at [319, 148] on ul "× [PERSON_NAME] × [PERSON_NAME] × [PERSON_NAME] × [PERSON_NAME] × [PERSON_NAME]…" at bounding box center [292, 126] width 94 height 141
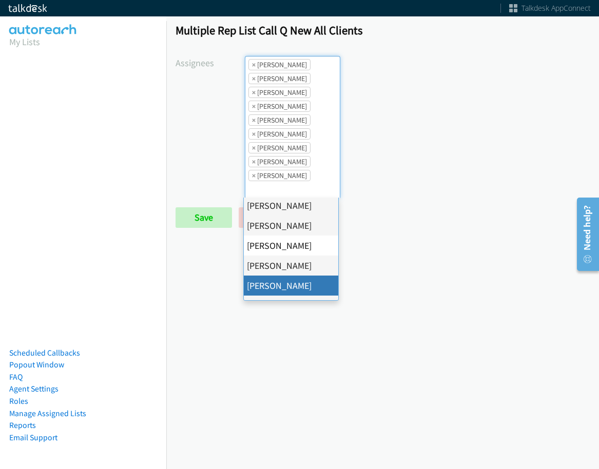
scroll to position [198, 0]
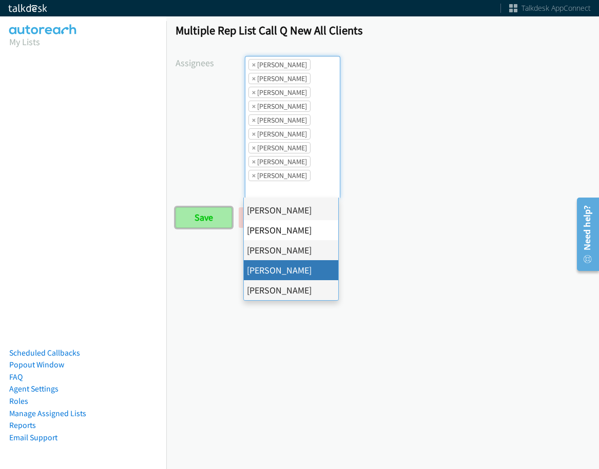
click at [203, 222] on input "Save" at bounding box center [203, 217] width 56 height 21
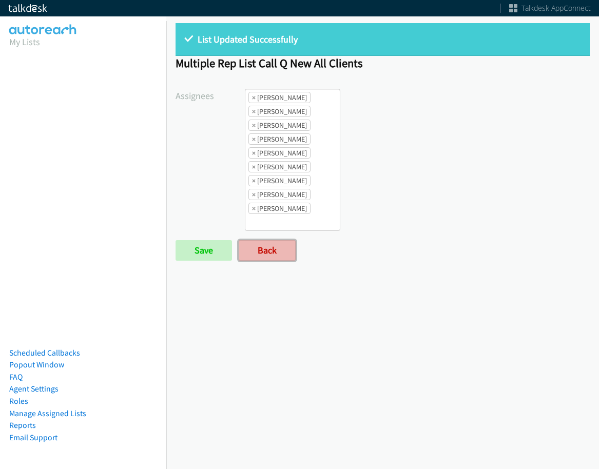
click at [277, 248] on link "Back" at bounding box center [267, 250] width 57 height 21
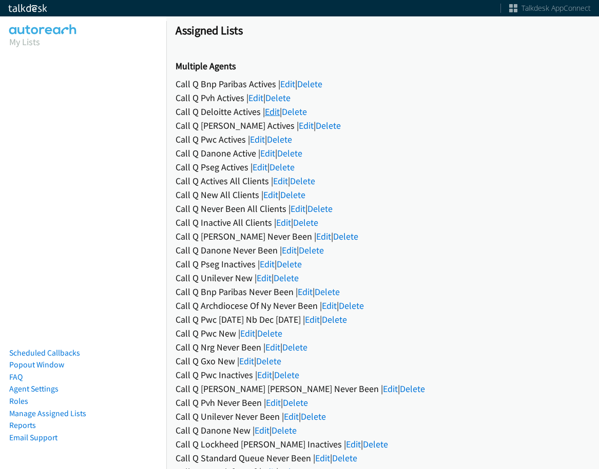
click at [269, 112] on link "Edit" at bounding box center [272, 112] width 15 height 12
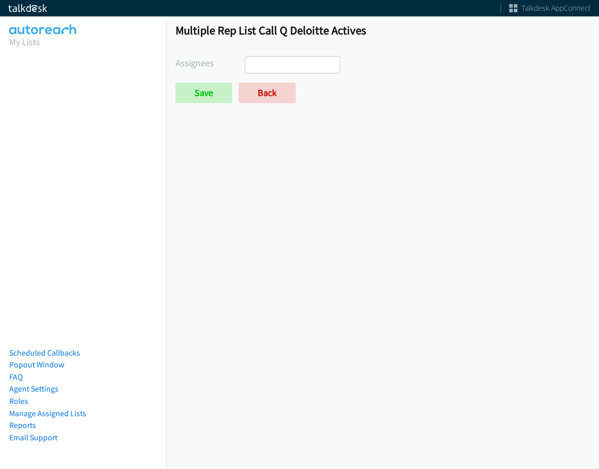
select select
click at [269, 95] on link "Back" at bounding box center [267, 93] width 57 height 21
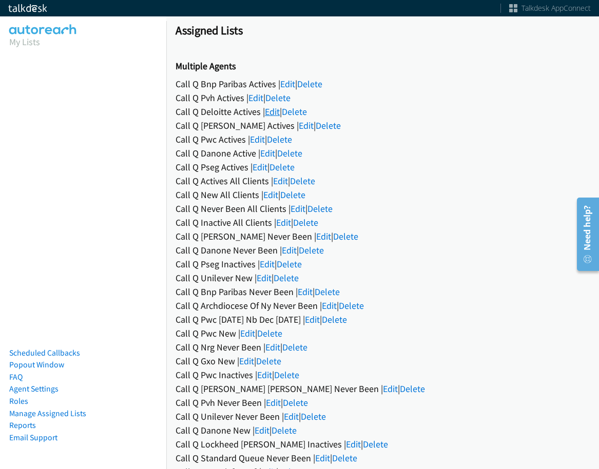
click at [275, 115] on link "Edit" at bounding box center [272, 112] width 15 height 12
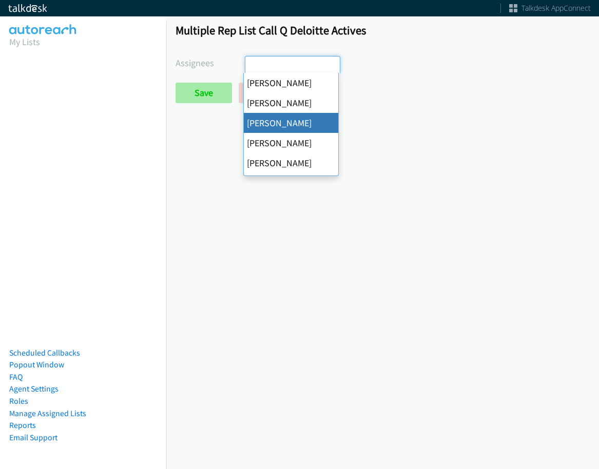
drag, startPoint x: 291, startPoint y: 125, endPoint x: 224, endPoint y: 101, distance: 71.4
select select "84c3941c-c535-4956-b4f5-53705212fffd"
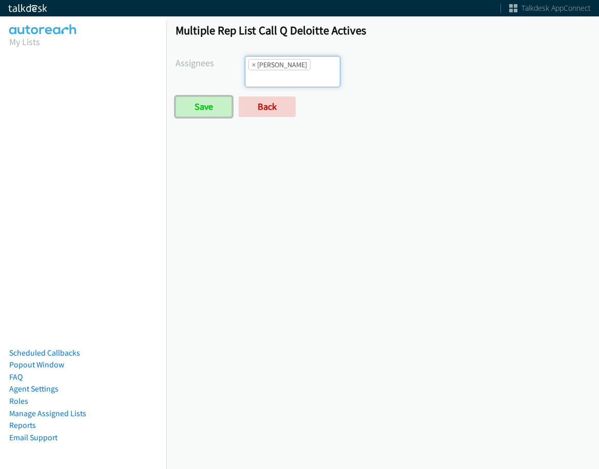
click at [220, 102] on input "Save" at bounding box center [203, 106] width 56 height 21
